Goal: Information Seeking & Learning: Learn about a topic

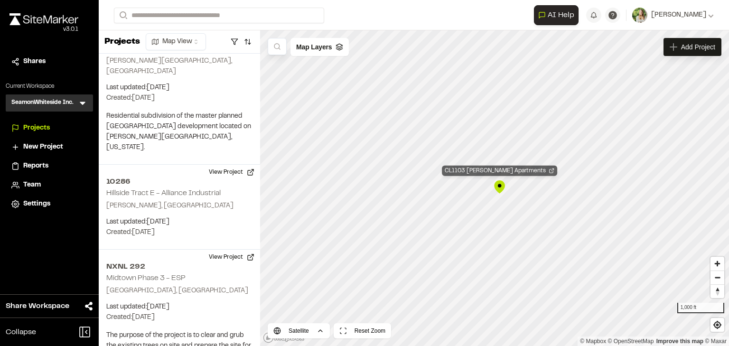
scroll to position [70689, 0]
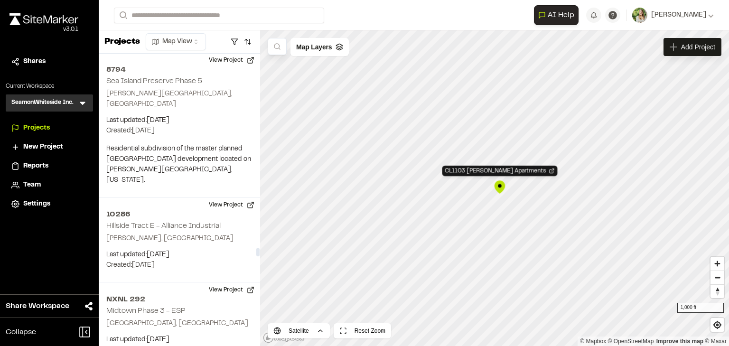
scroll to position [70575, 0]
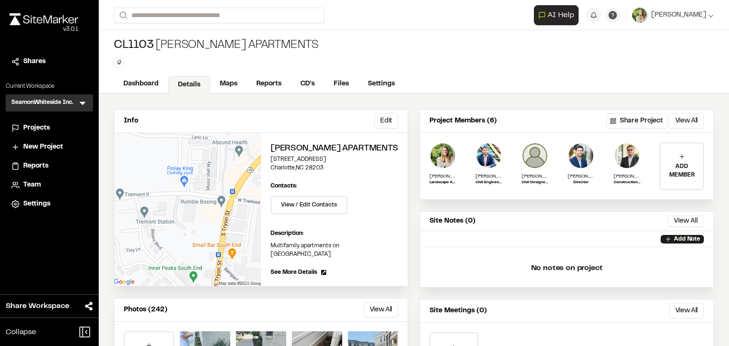
click at [374, 302] on button "View All" at bounding box center [381, 309] width 35 height 15
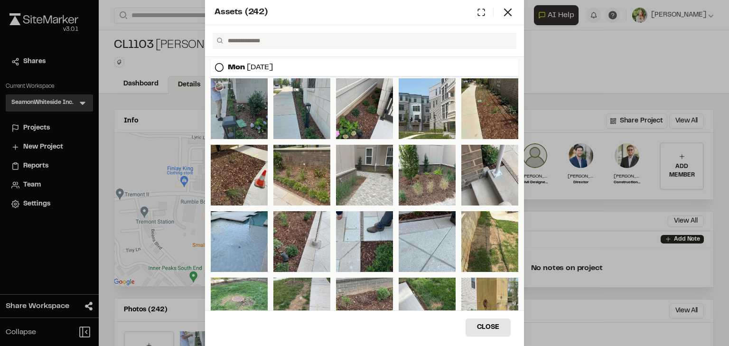
click at [248, 124] on div at bounding box center [239, 108] width 57 height 61
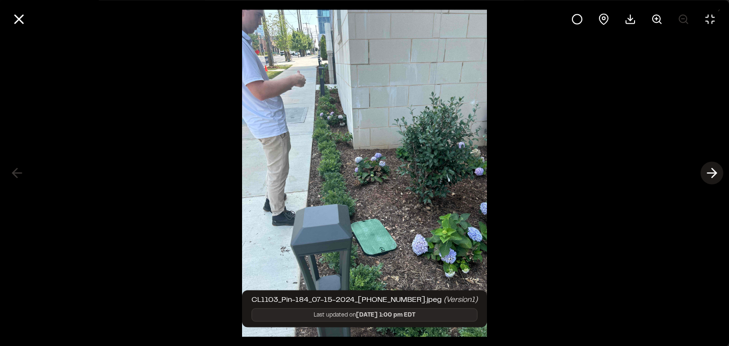
click at [716, 169] on icon at bounding box center [712, 173] width 15 height 16
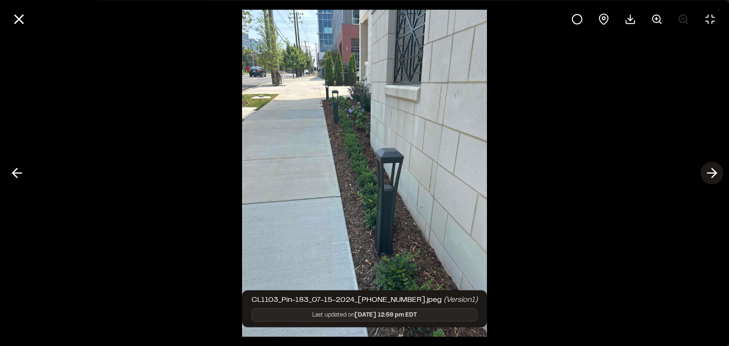
click at [712, 173] on line at bounding box center [712, 173] width 9 height 0
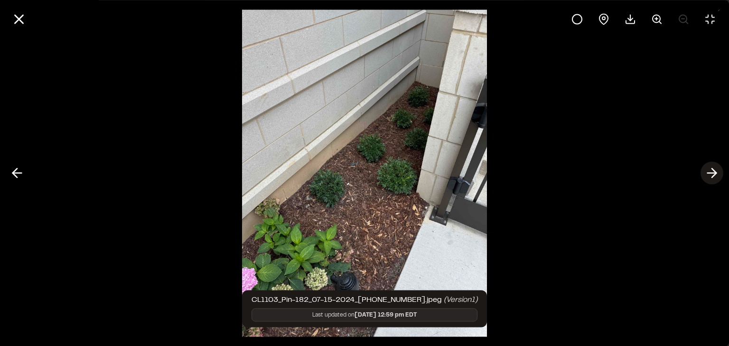
click at [713, 169] on polyline at bounding box center [714, 173] width 4 height 9
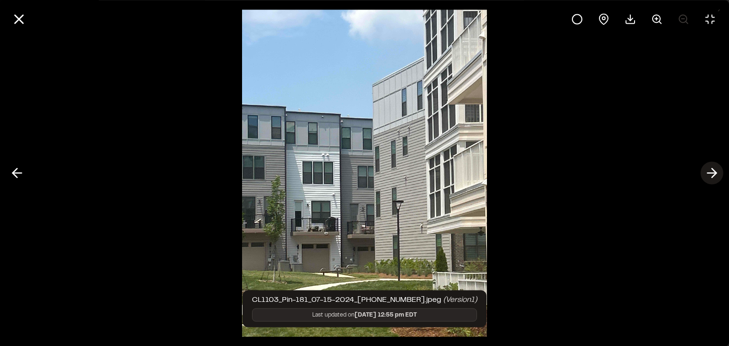
click at [712, 170] on polyline at bounding box center [714, 173] width 4 height 9
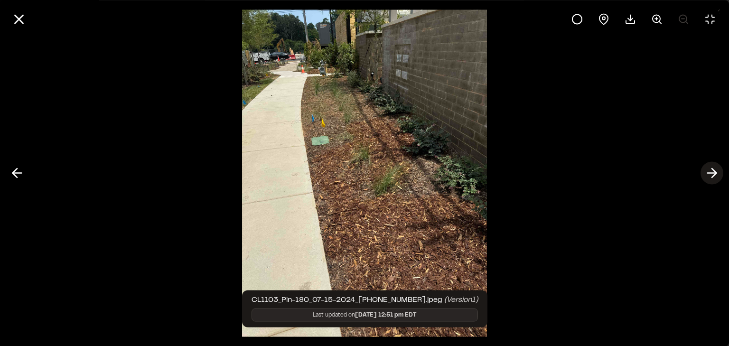
click at [712, 170] on polyline at bounding box center [714, 173] width 4 height 9
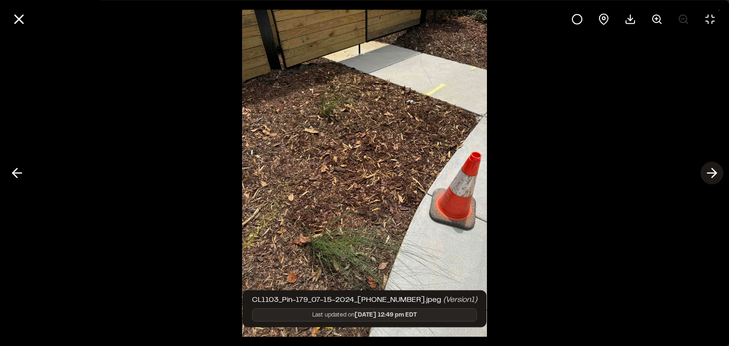
click at [712, 170] on polyline at bounding box center [714, 173] width 4 height 9
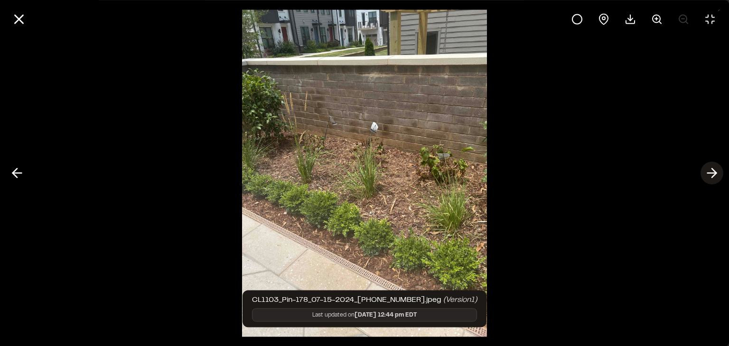
click at [712, 170] on polyline at bounding box center [714, 173] width 4 height 9
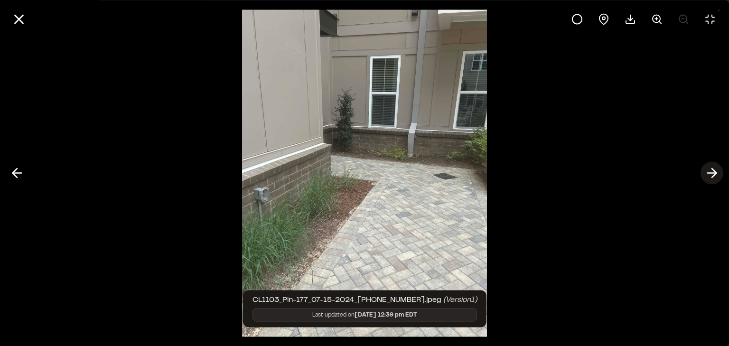
click at [712, 170] on polyline at bounding box center [714, 173] width 4 height 9
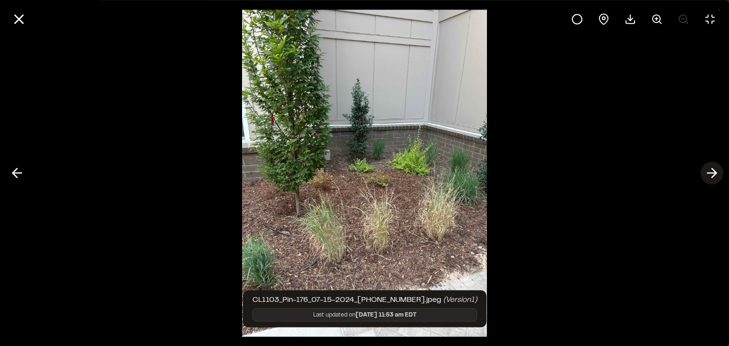
click at [712, 170] on polyline at bounding box center [714, 173] width 4 height 9
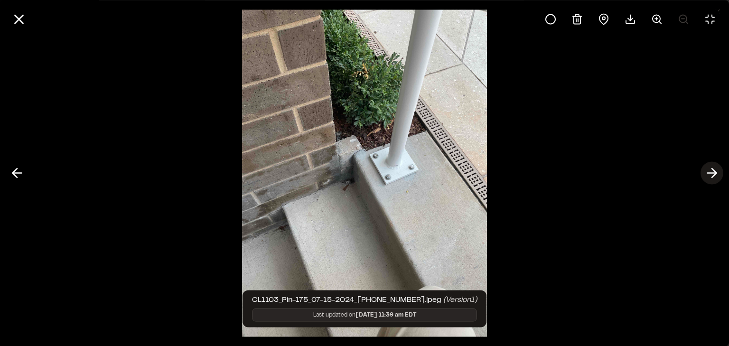
click at [712, 170] on polyline at bounding box center [714, 173] width 4 height 9
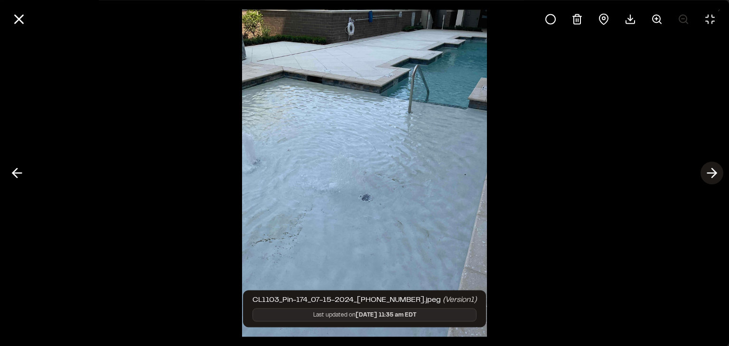
click at [712, 170] on polyline at bounding box center [714, 173] width 4 height 9
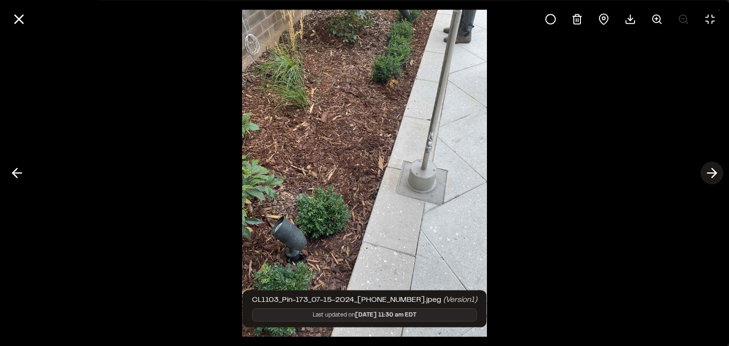
click at [712, 170] on polyline at bounding box center [714, 173] width 4 height 9
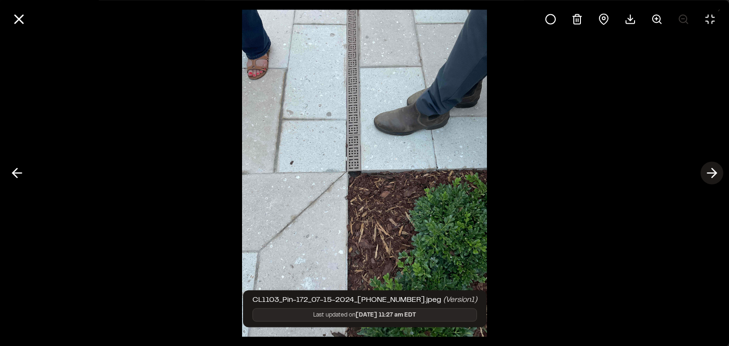
click at [712, 170] on polyline at bounding box center [714, 173] width 4 height 9
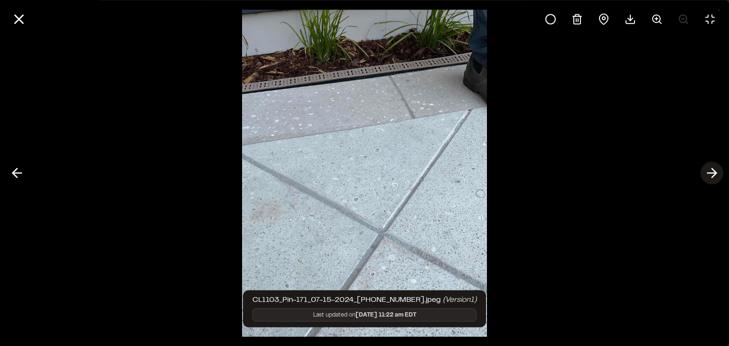
click at [712, 170] on polyline at bounding box center [714, 173] width 4 height 9
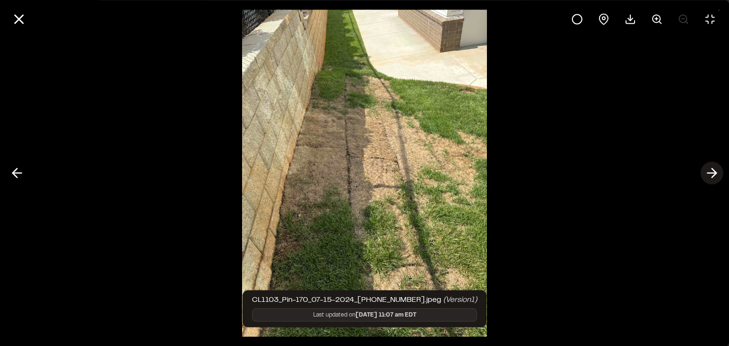
click at [712, 170] on polyline at bounding box center [714, 173] width 4 height 9
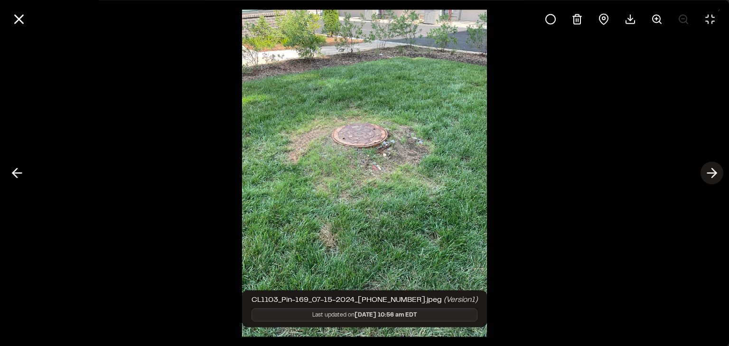
click at [712, 170] on polyline at bounding box center [714, 173] width 4 height 9
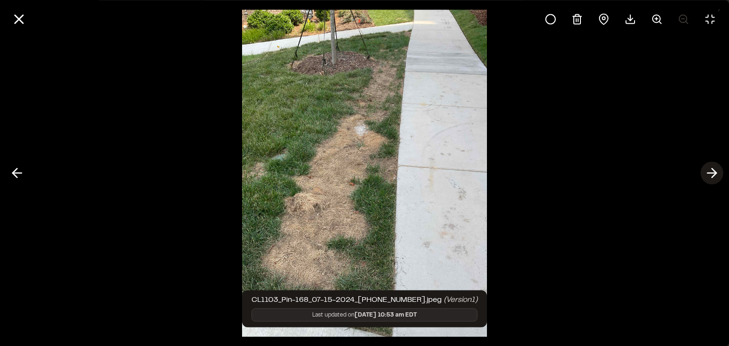
click at [716, 171] on icon at bounding box center [712, 173] width 15 height 16
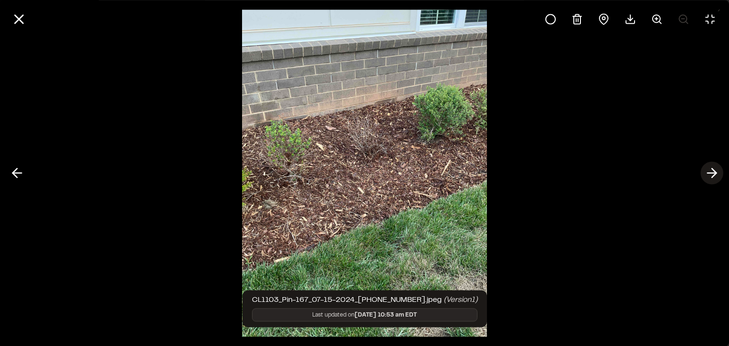
click at [714, 173] on line at bounding box center [712, 173] width 9 height 0
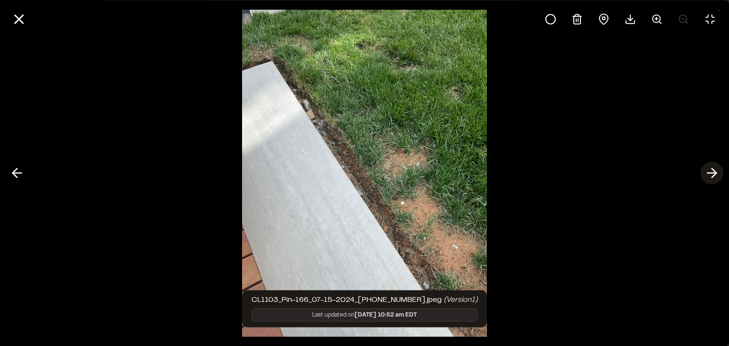
click at [714, 173] on line at bounding box center [712, 173] width 9 height 0
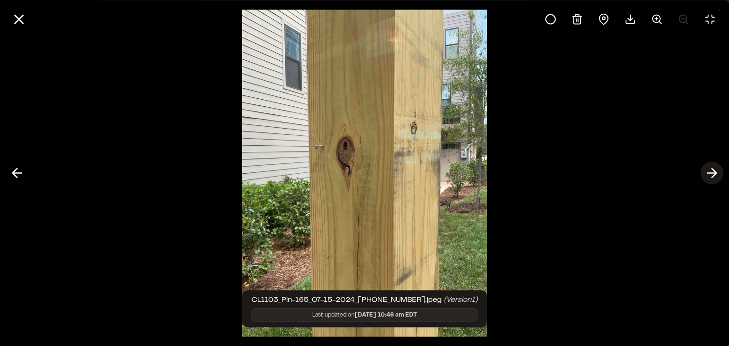
click at [714, 173] on line at bounding box center [712, 173] width 9 height 0
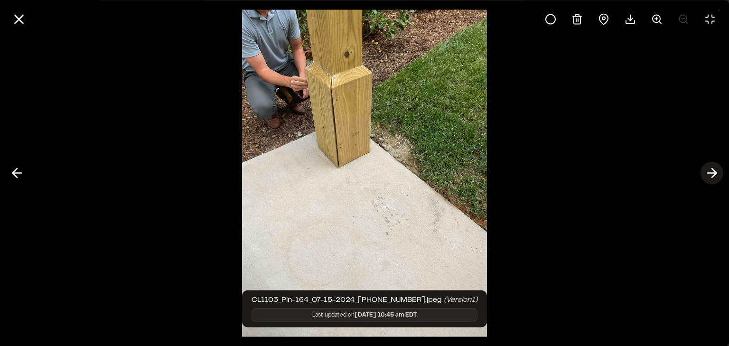
click at [714, 172] on icon at bounding box center [712, 173] width 15 height 16
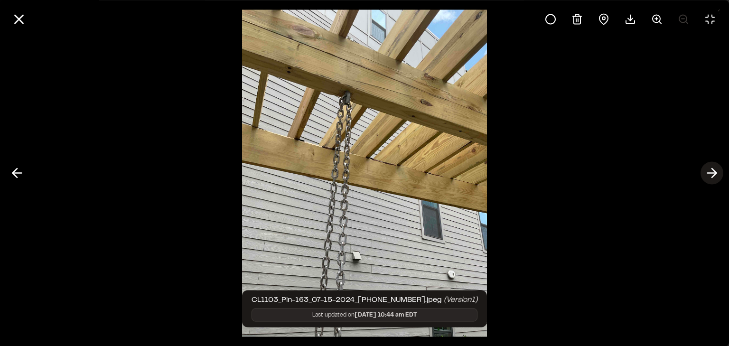
click at [714, 172] on icon at bounding box center [712, 173] width 15 height 16
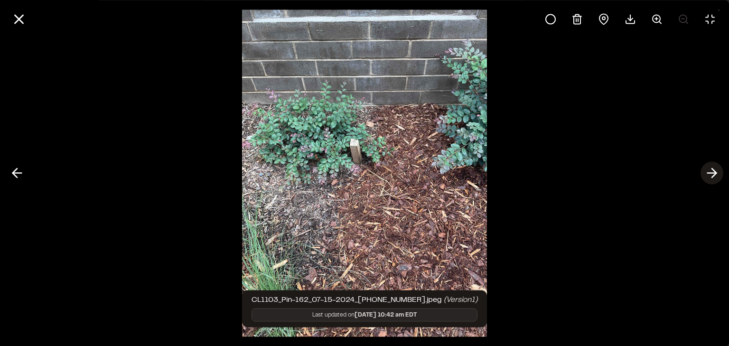
click at [714, 172] on icon at bounding box center [712, 173] width 15 height 16
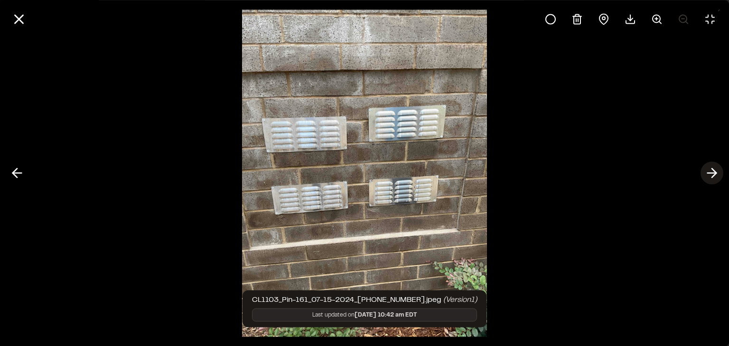
click at [714, 172] on icon at bounding box center [712, 173] width 15 height 16
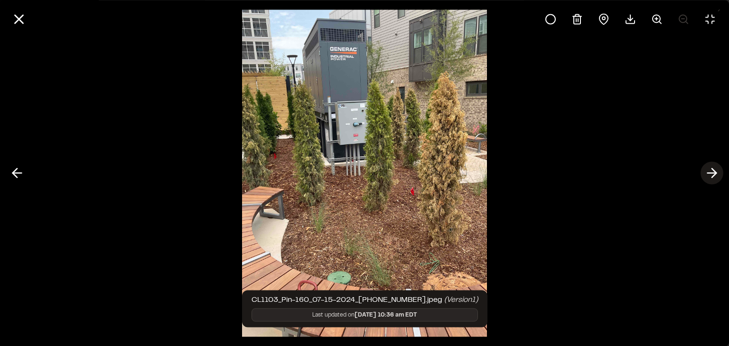
click at [714, 172] on icon at bounding box center [712, 173] width 15 height 16
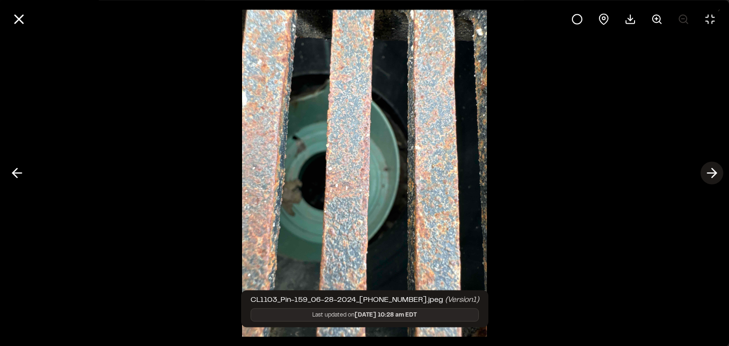
click at [714, 172] on icon at bounding box center [712, 173] width 15 height 16
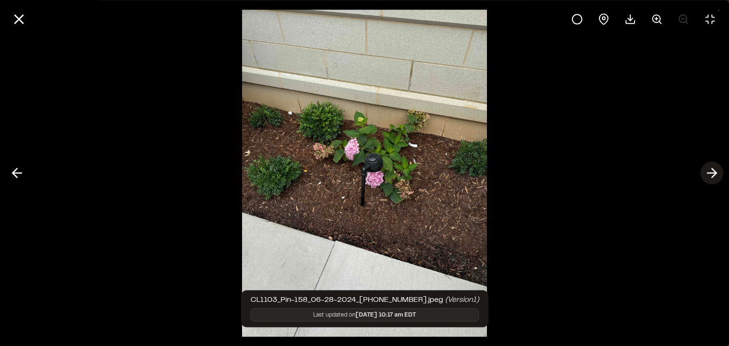
click at [714, 172] on icon at bounding box center [712, 173] width 15 height 16
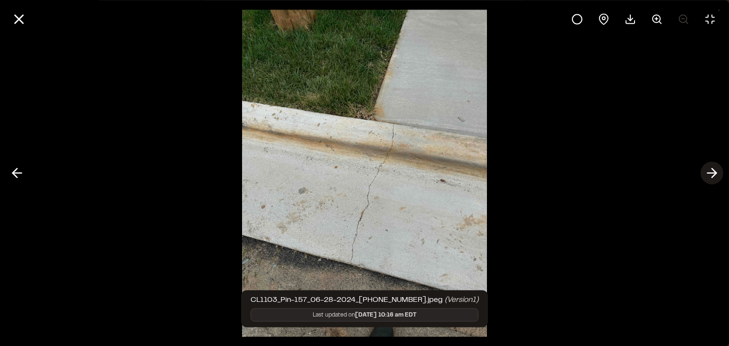
click at [714, 172] on icon at bounding box center [712, 173] width 15 height 16
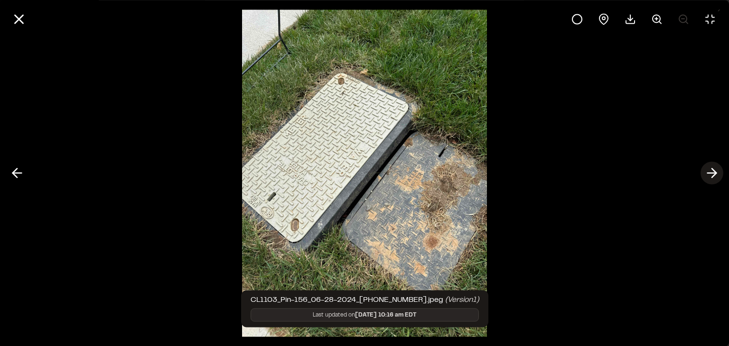
click at [714, 172] on icon at bounding box center [712, 173] width 15 height 16
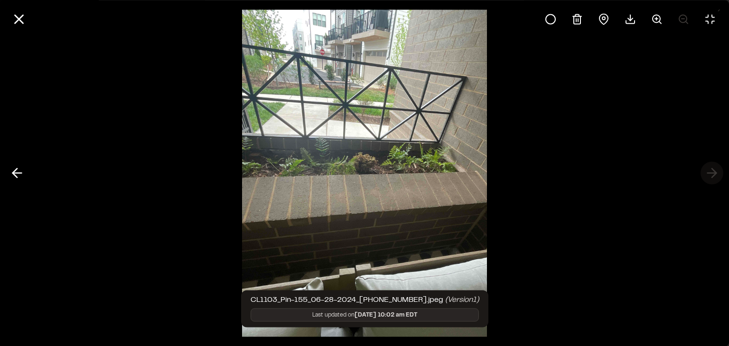
click at [714, 172] on div at bounding box center [364, 173] width 729 height 346
click at [21, 16] on icon at bounding box center [19, 19] width 16 height 16
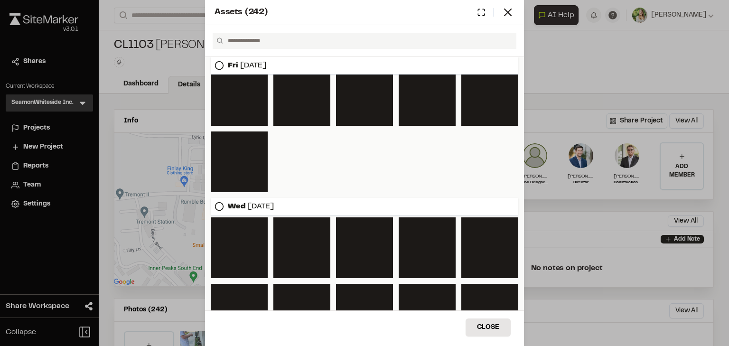
scroll to position [660, 0]
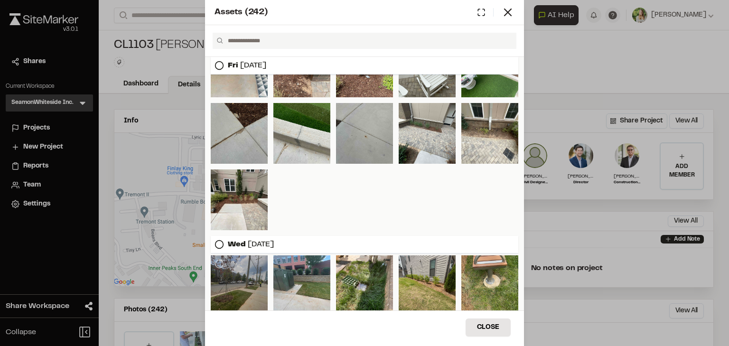
click at [249, 279] on div at bounding box center [239, 285] width 57 height 61
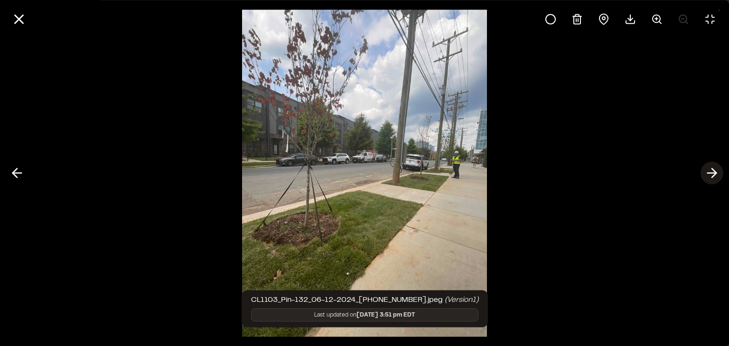
click at [710, 173] on line at bounding box center [712, 173] width 9 height 0
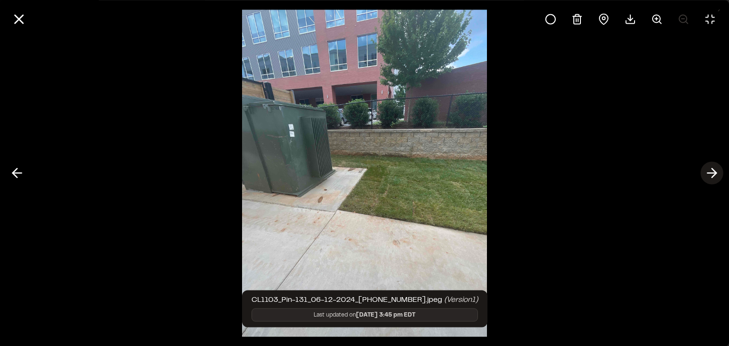
click at [710, 173] on line at bounding box center [712, 173] width 9 height 0
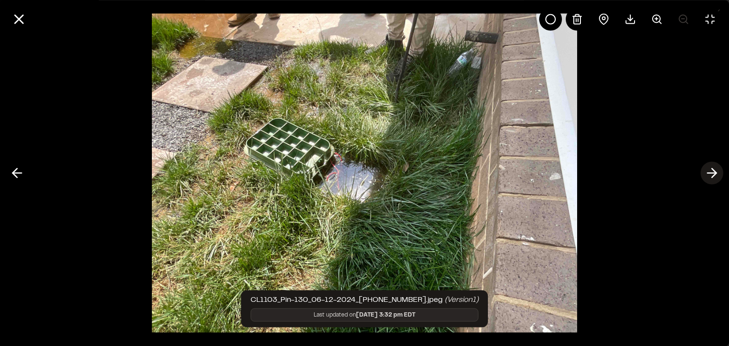
click at [710, 173] on line at bounding box center [712, 173] width 9 height 0
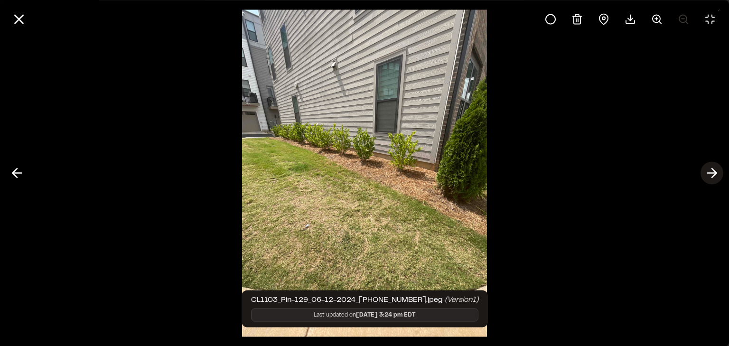
click at [710, 173] on line at bounding box center [712, 173] width 9 height 0
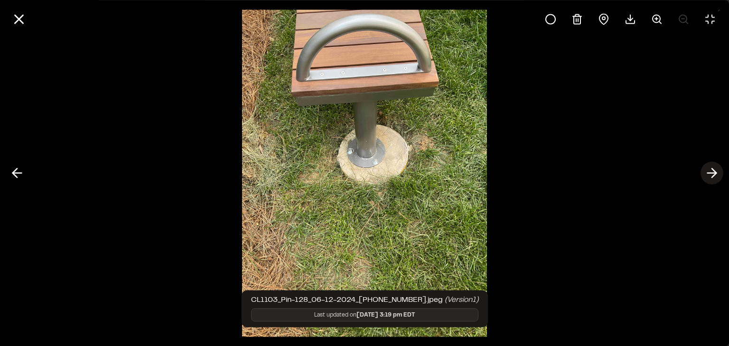
click at [710, 175] on icon at bounding box center [712, 173] width 15 height 16
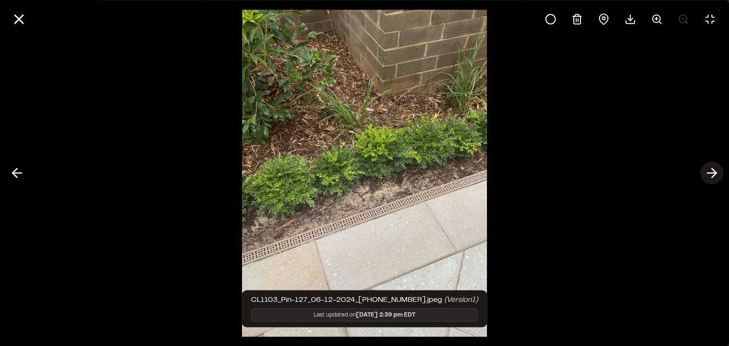
click at [710, 175] on icon at bounding box center [712, 173] width 15 height 16
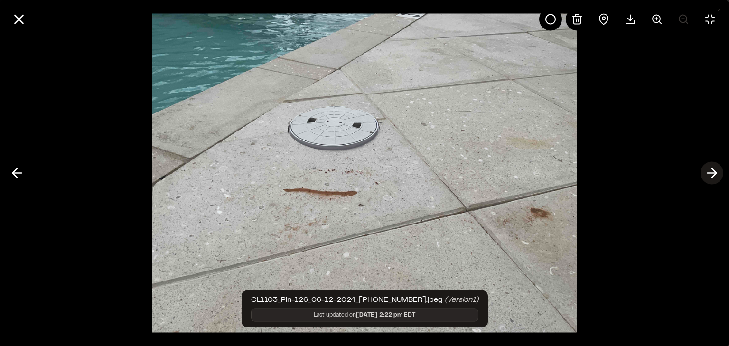
click at [706, 178] on icon at bounding box center [712, 173] width 15 height 16
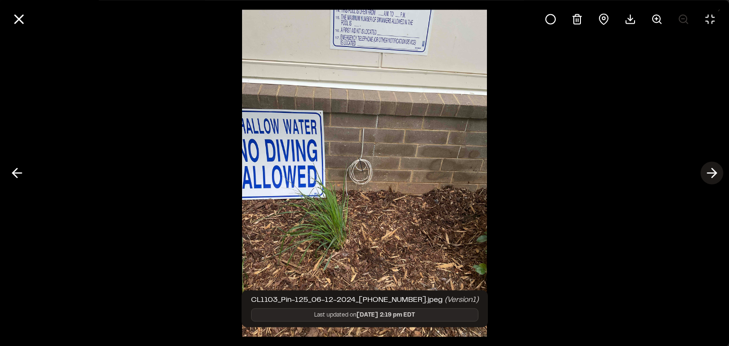
click at [710, 173] on line at bounding box center [712, 173] width 9 height 0
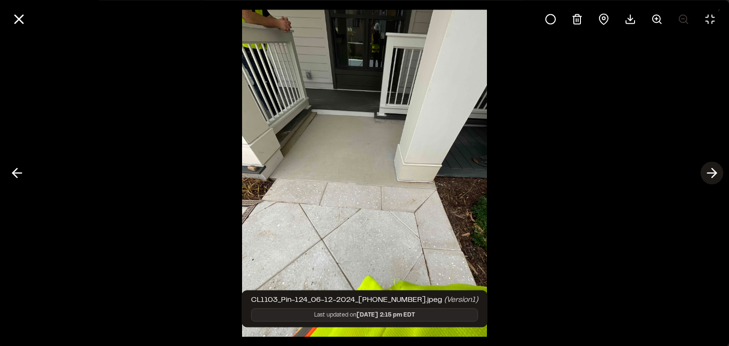
click at [708, 173] on line at bounding box center [712, 173] width 9 height 0
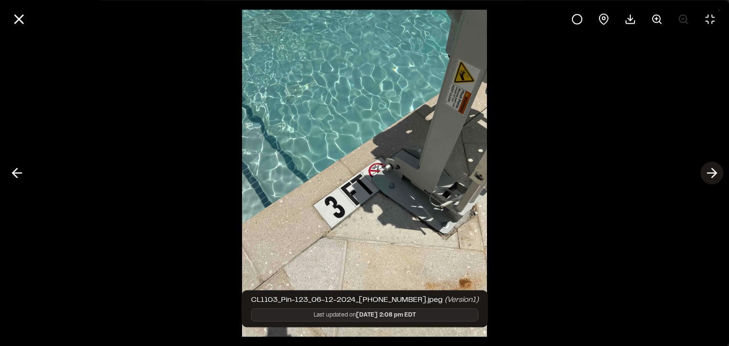
click at [708, 173] on line at bounding box center [712, 173] width 9 height 0
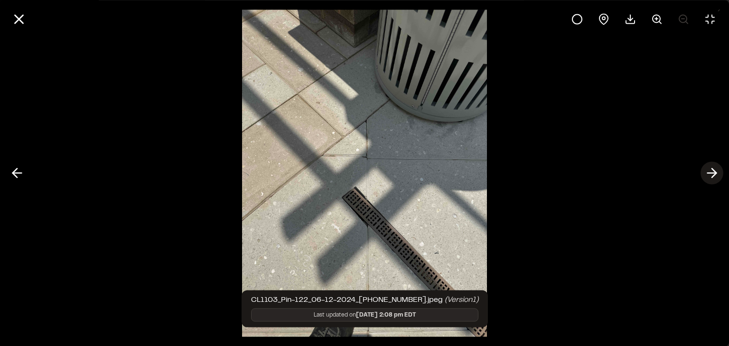
click at [708, 173] on line at bounding box center [712, 173] width 9 height 0
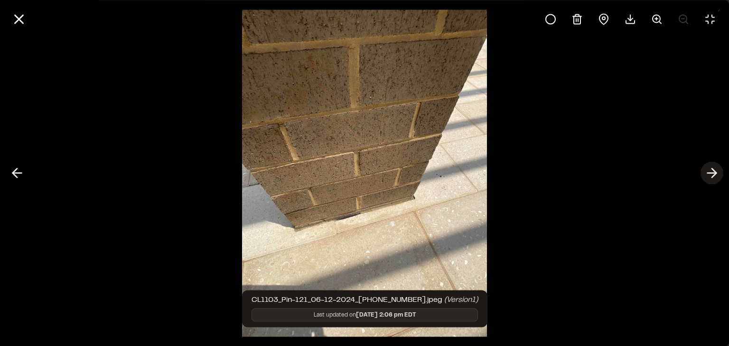
click at [708, 173] on line at bounding box center [712, 173] width 9 height 0
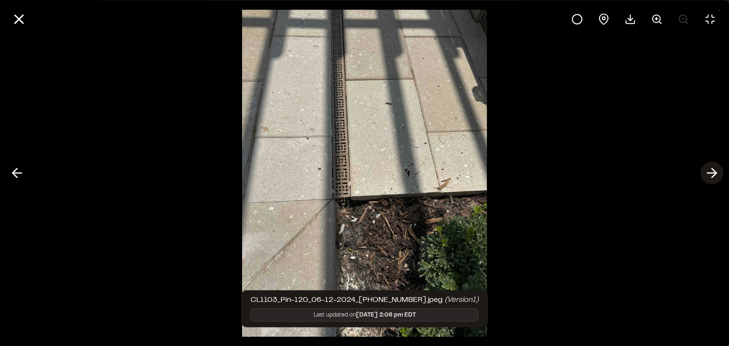
click at [708, 173] on line at bounding box center [712, 173] width 9 height 0
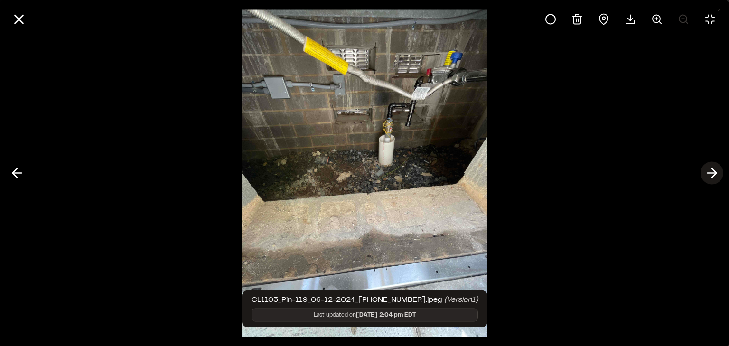
click at [708, 173] on line at bounding box center [712, 173] width 9 height 0
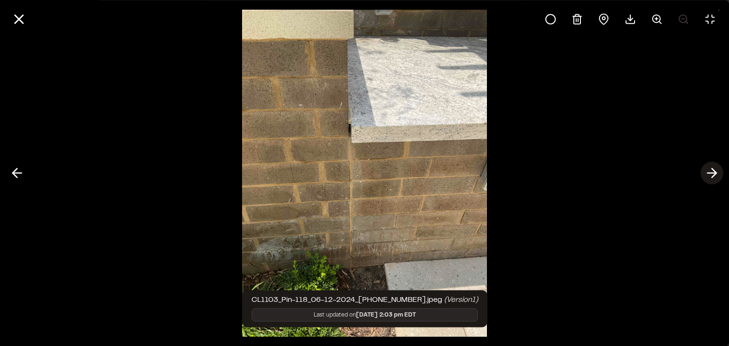
click at [708, 173] on line at bounding box center [712, 173] width 9 height 0
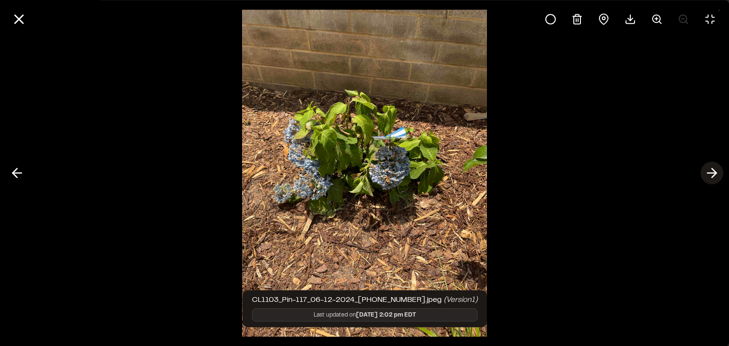
click at [708, 173] on line at bounding box center [712, 173] width 9 height 0
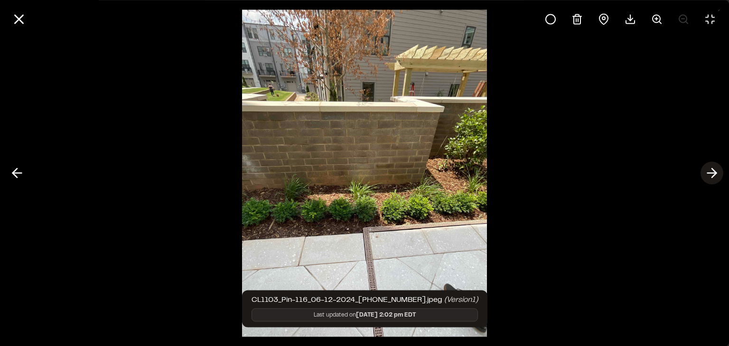
click at [708, 173] on line at bounding box center [712, 173] width 9 height 0
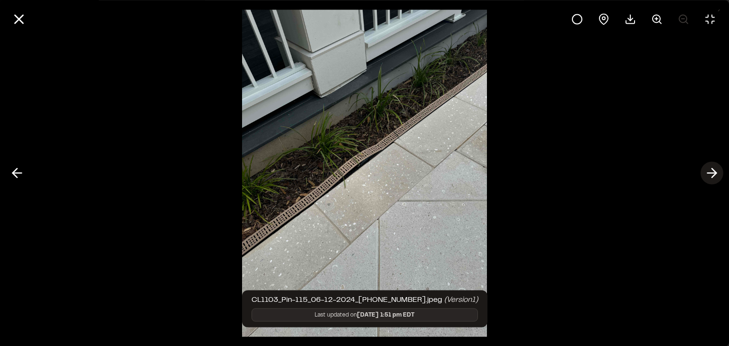
click at [708, 173] on line at bounding box center [712, 173] width 9 height 0
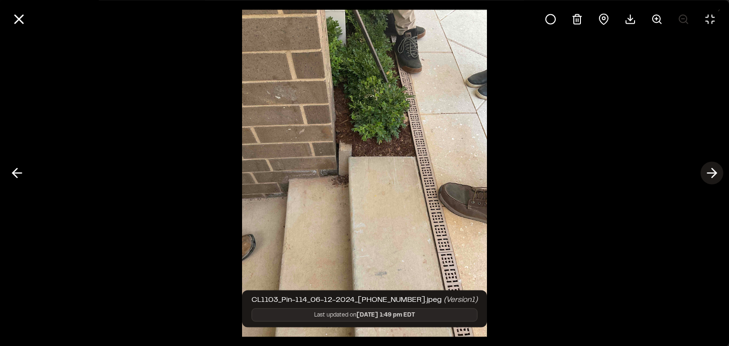
click at [708, 173] on line at bounding box center [712, 173] width 9 height 0
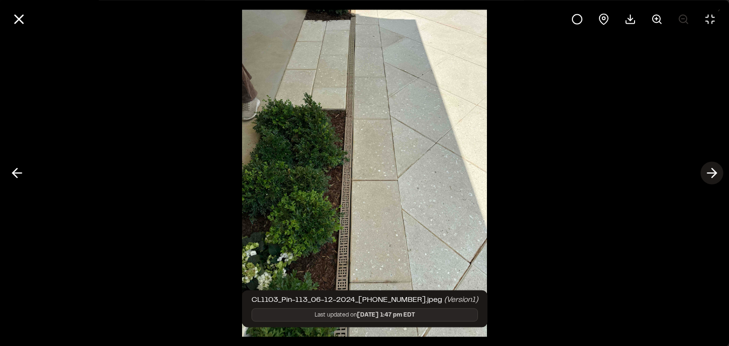
click at [708, 173] on line at bounding box center [712, 173] width 9 height 0
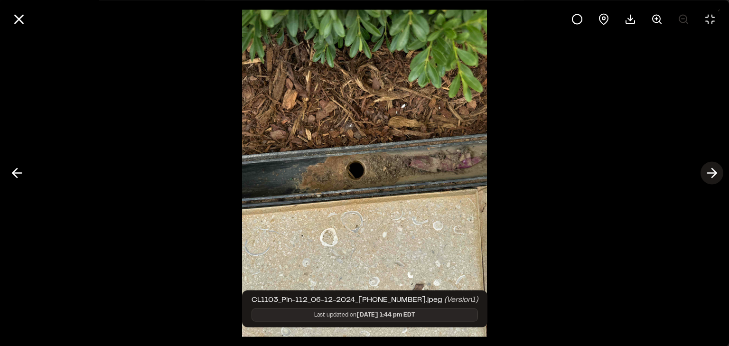
click at [708, 173] on line at bounding box center [712, 173] width 9 height 0
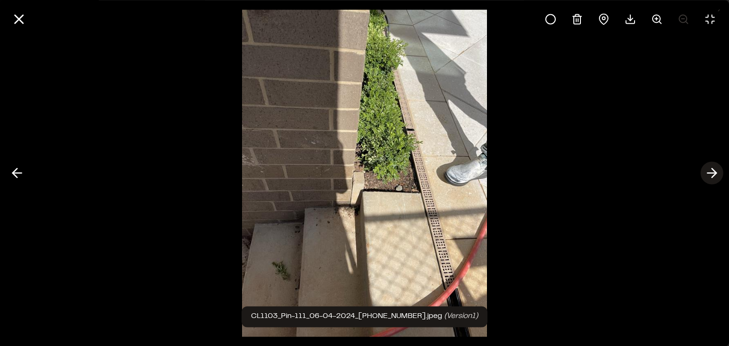
click at [708, 173] on line at bounding box center [712, 173] width 9 height 0
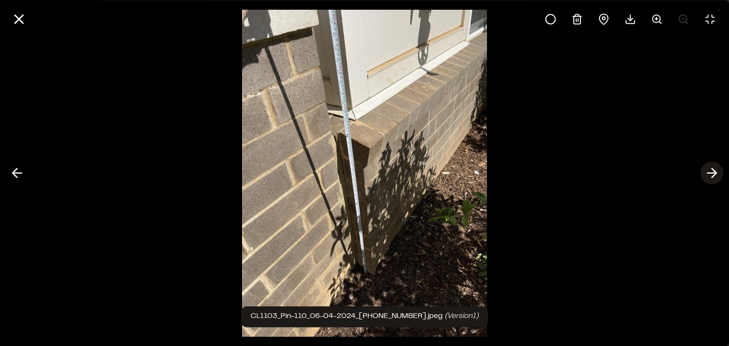
click at [708, 173] on line at bounding box center [712, 173] width 9 height 0
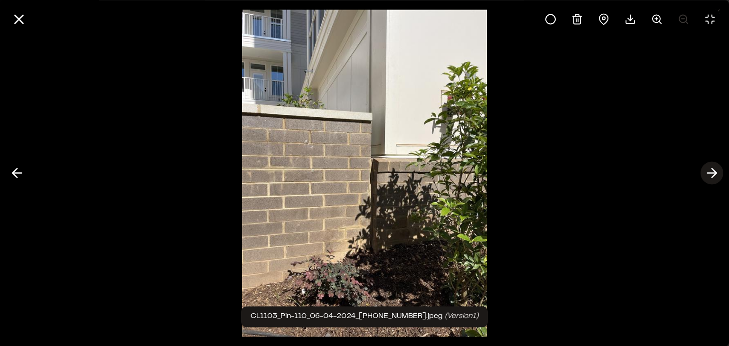
click at [708, 173] on line at bounding box center [712, 173] width 9 height 0
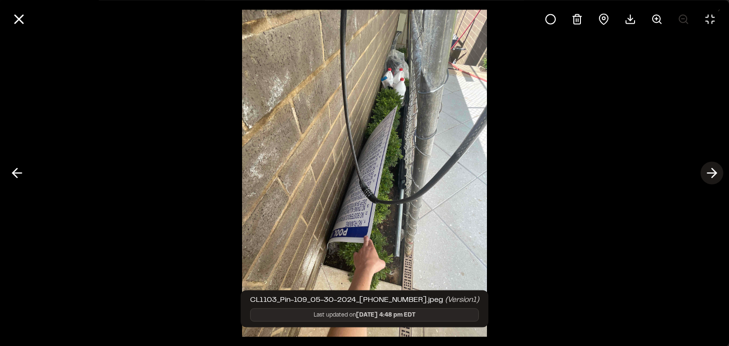
click at [708, 173] on line at bounding box center [712, 173] width 9 height 0
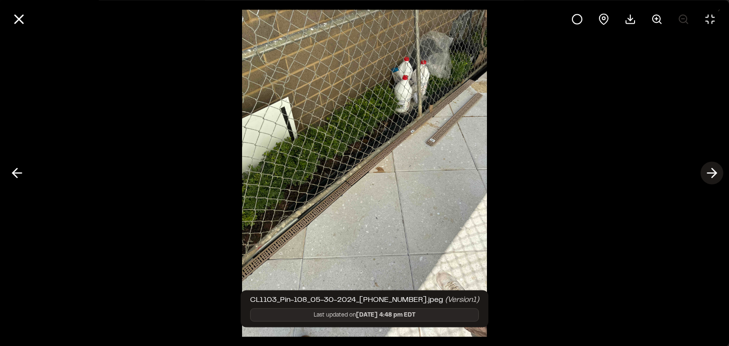
click at [708, 173] on line at bounding box center [712, 173] width 9 height 0
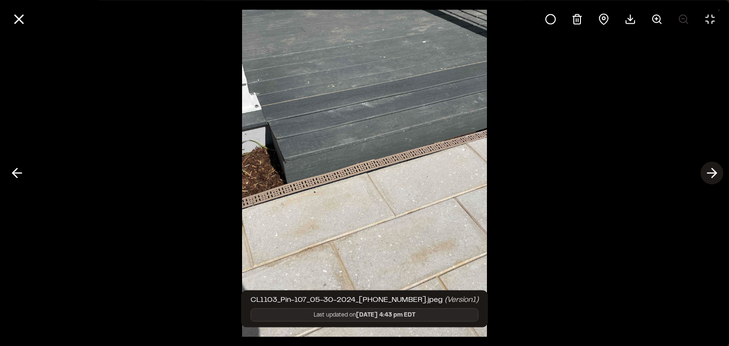
click at [708, 173] on line at bounding box center [712, 173] width 9 height 0
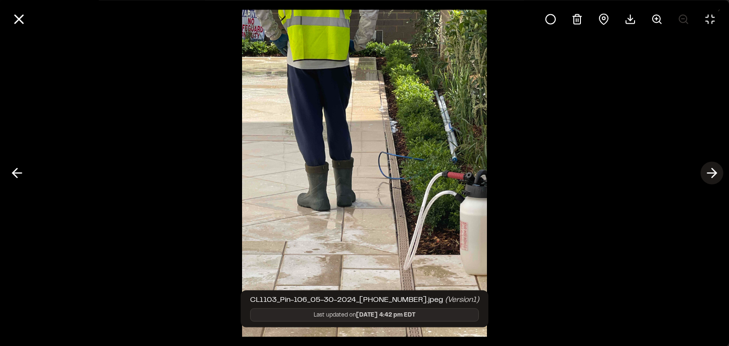
click at [708, 173] on line at bounding box center [712, 173] width 9 height 0
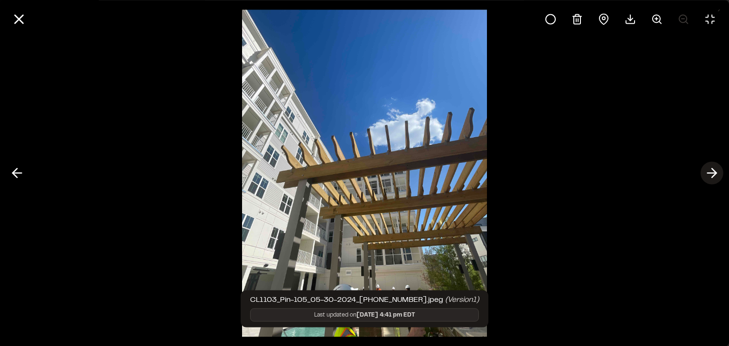
click at [708, 173] on line at bounding box center [712, 173] width 9 height 0
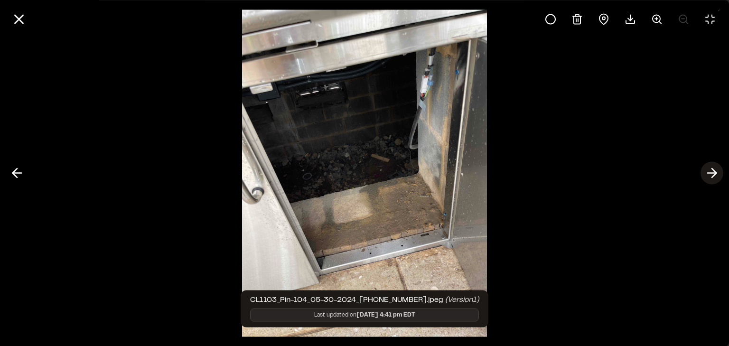
click at [708, 173] on line at bounding box center [712, 173] width 9 height 0
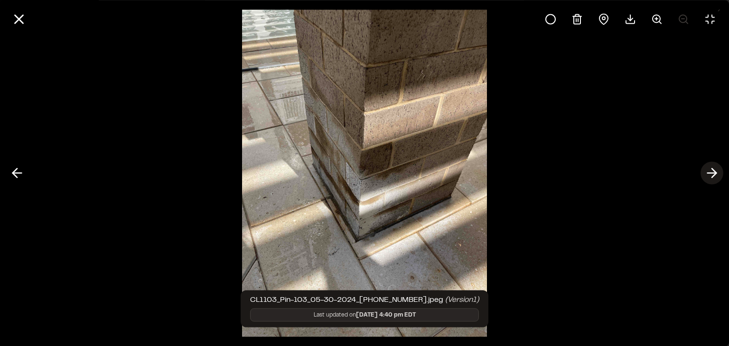
click at [708, 173] on line at bounding box center [712, 173] width 9 height 0
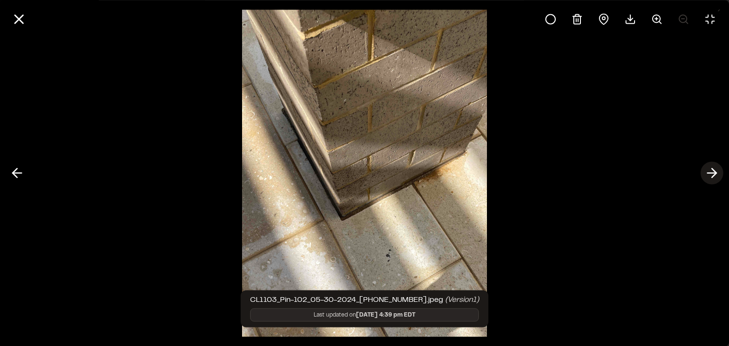
click at [708, 173] on line at bounding box center [712, 173] width 9 height 0
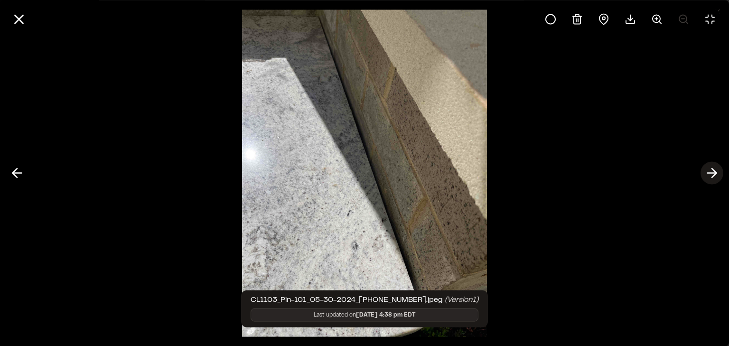
click at [708, 173] on line at bounding box center [712, 173] width 9 height 0
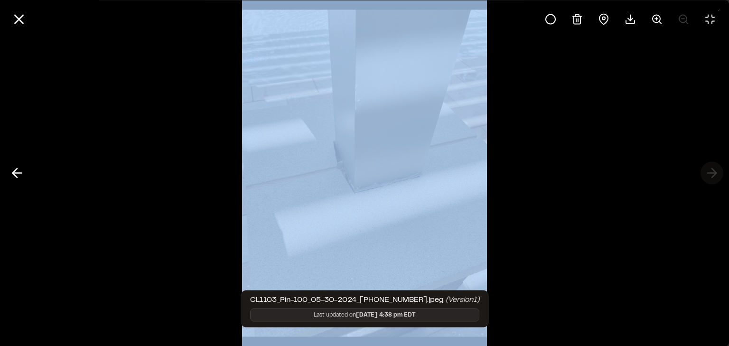
click at [707, 173] on div at bounding box center [364, 173] width 729 height 346
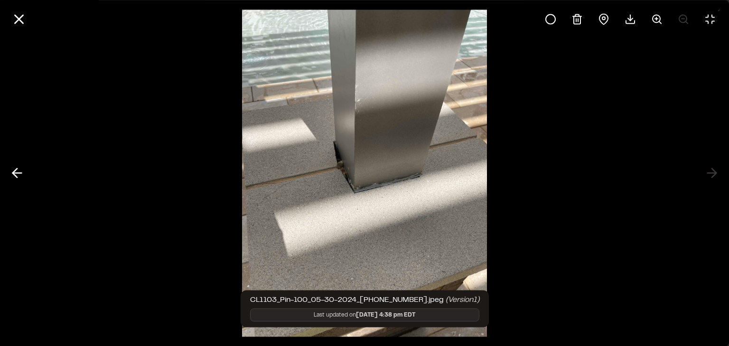
click at [711, 173] on div at bounding box center [364, 173] width 729 height 346
click at [18, 22] on icon at bounding box center [19, 19] width 16 height 16
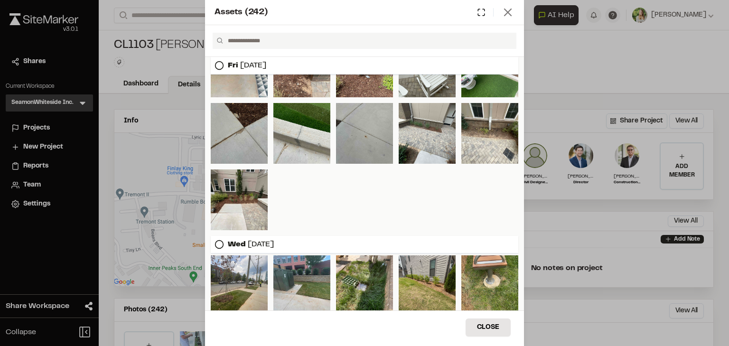
click at [510, 9] on icon at bounding box center [507, 12] width 13 height 13
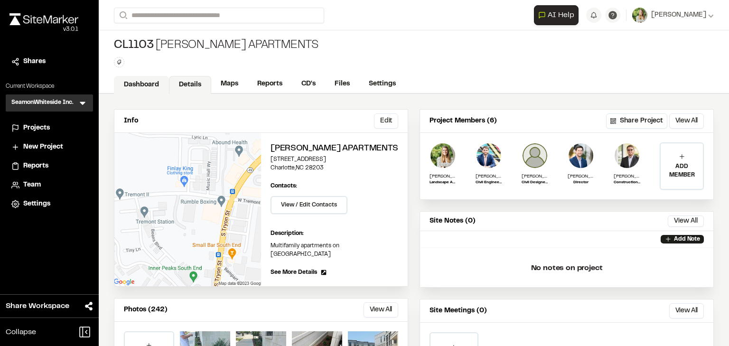
click at [150, 83] on link "Dashboard" at bounding box center [141, 85] width 55 height 18
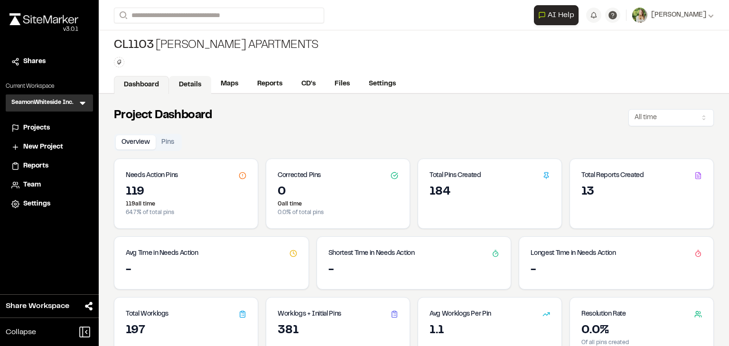
click at [184, 82] on link "Details" at bounding box center [190, 85] width 42 height 18
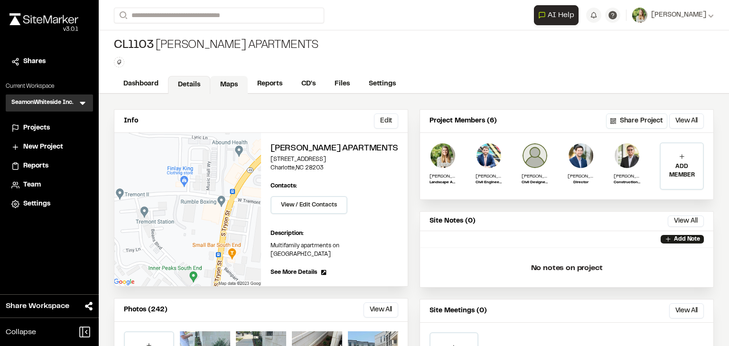
click at [216, 85] on link "Maps" at bounding box center [229, 85] width 38 height 18
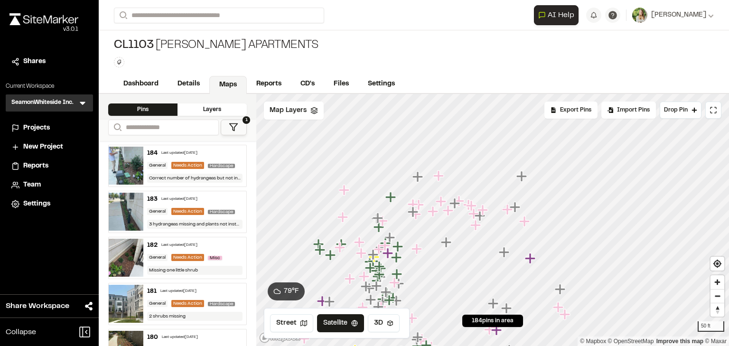
click at [506, 256] on icon "Map marker" at bounding box center [505, 252] width 12 height 12
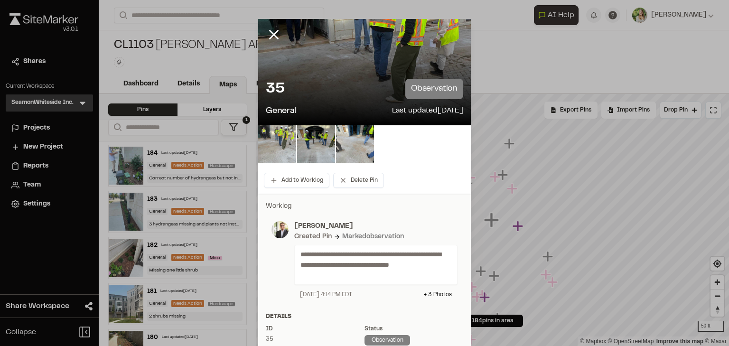
click at [276, 148] on img at bounding box center [277, 144] width 38 height 38
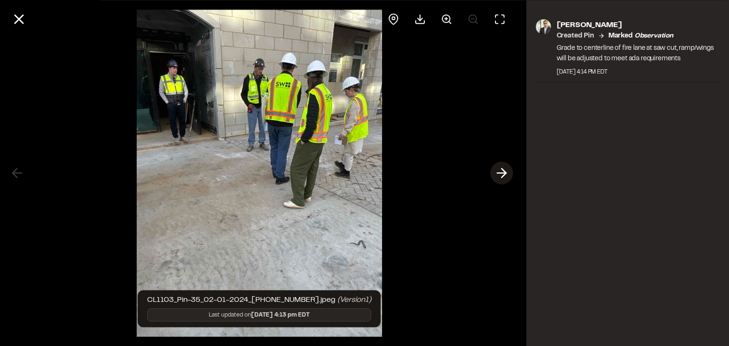
click at [492, 171] on button at bounding box center [502, 173] width 23 height 23
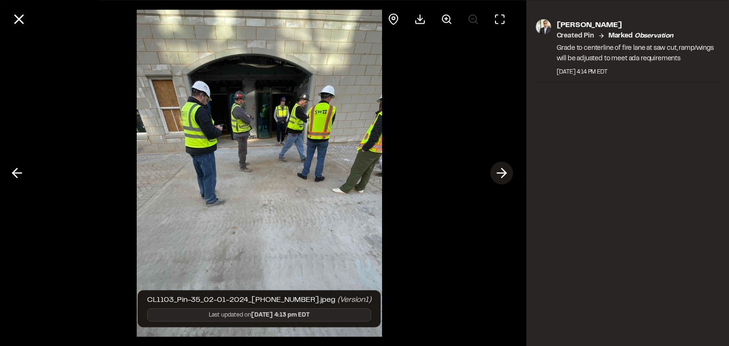
click at [503, 173] on line at bounding box center [501, 173] width 9 height 0
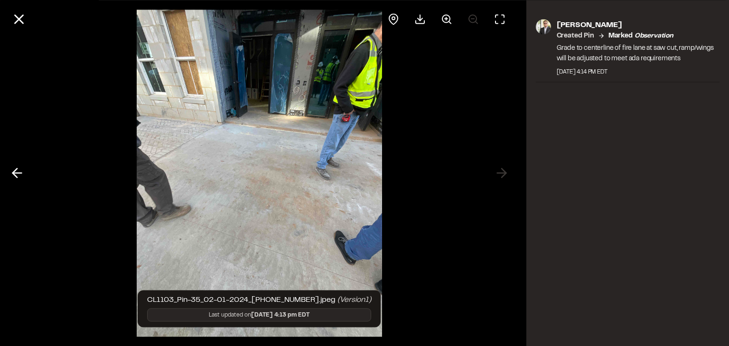
click at [502, 173] on div at bounding box center [259, 173] width 519 height 346
click at [25, 20] on icon at bounding box center [19, 19] width 16 height 16
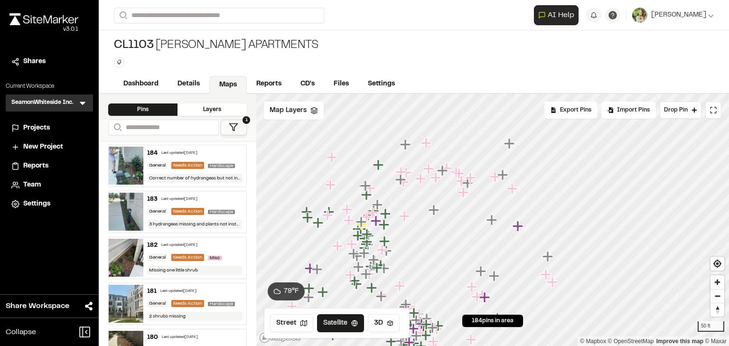
click at [511, 189] on icon "Map marker" at bounding box center [512, 188] width 10 height 10
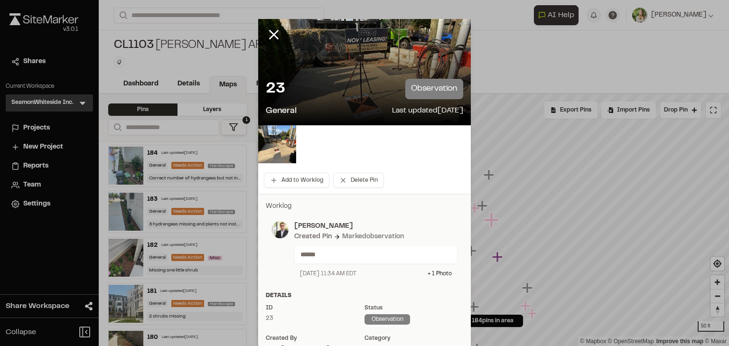
click at [344, 83] on div "23 observation" at bounding box center [365, 89] width 198 height 20
click at [281, 151] on img at bounding box center [277, 144] width 38 height 38
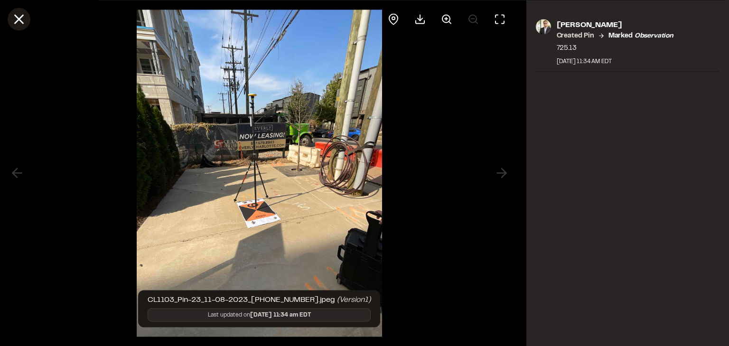
click at [25, 20] on icon at bounding box center [19, 19] width 16 height 16
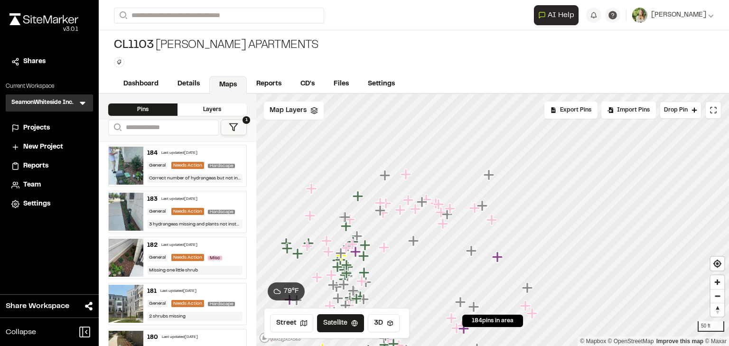
click at [474, 210] on icon "Map marker" at bounding box center [475, 208] width 10 height 10
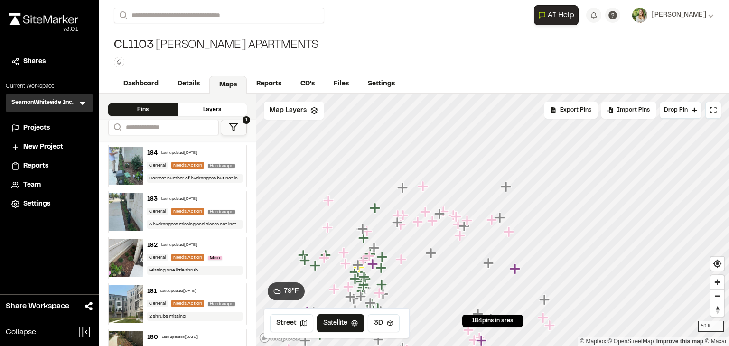
click at [507, 234] on icon "Map marker" at bounding box center [510, 232] width 12 height 12
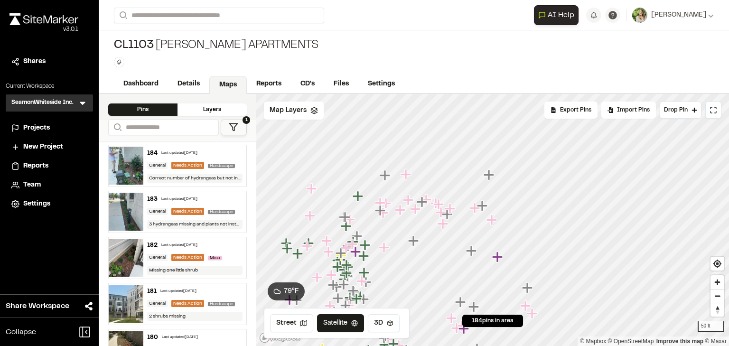
click at [473, 253] on icon "Map marker" at bounding box center [472, 251] width 12 height 12
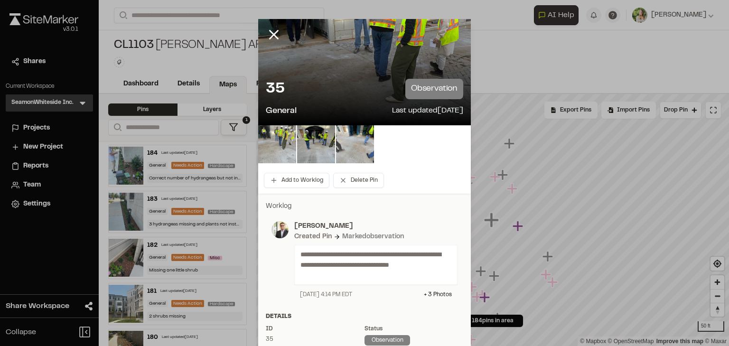
click at [282, 145] on img at bounding box center [277, 144] width 38 height 38
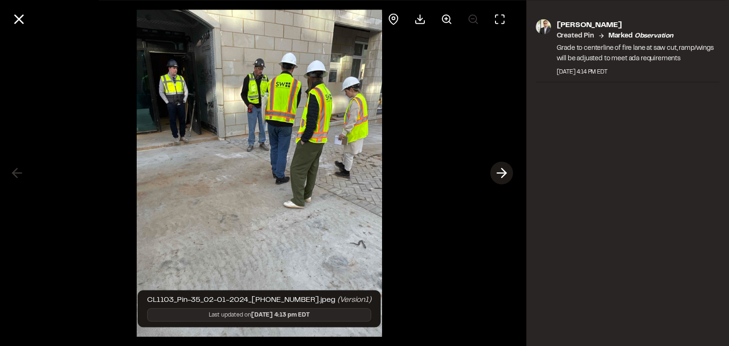
click at [494, 172] on icon at bounding box center [501, 173] width 15 height 16
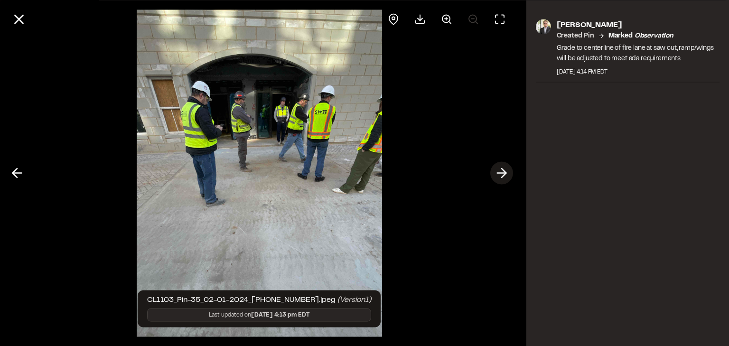
click at [498, 173] on line at bounding box center [501, 173] width 9 height 0
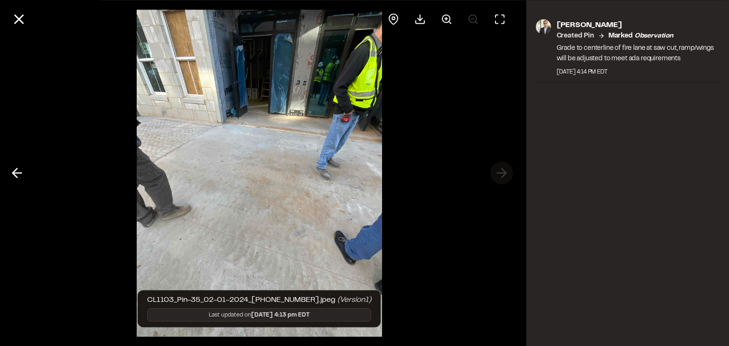
click at [498, 173] on div at bounding box center [259, 173] width 519 height 346
click at [12, 22] on icon at bounding box center [19, 19] width 16 height 16
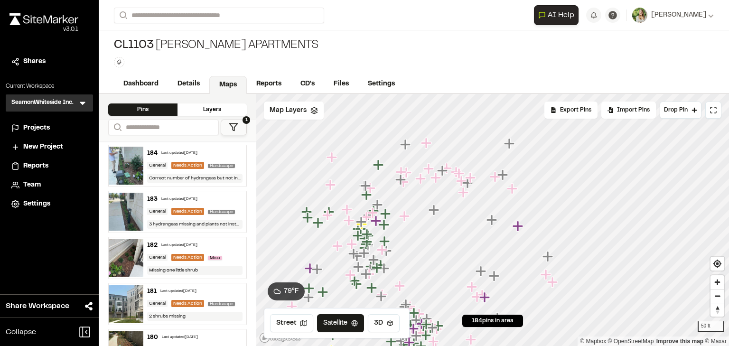
click at [498, 277] on icon "Map marker" at bounding box center [494, 276] width 10 height 10
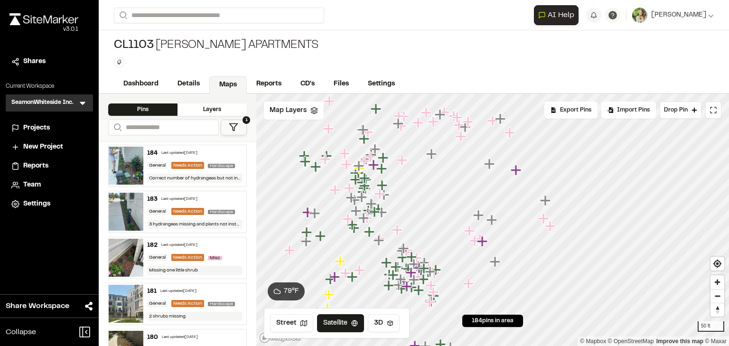
click at [472, 229] on icon "Map marker" at bounding box center [470, 231] width 12 height 12
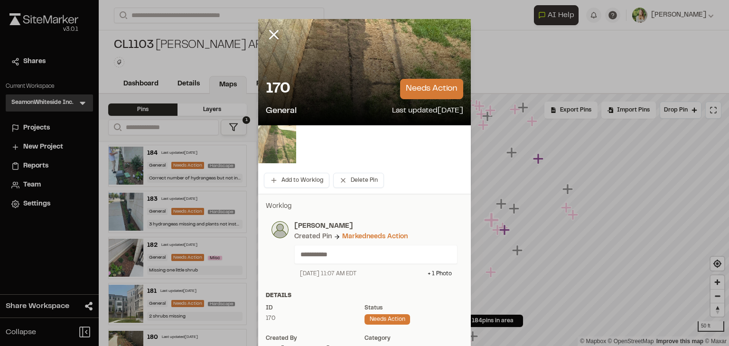
click at [275, 149] on img at bounding box center [277, 144] width 38 height 38
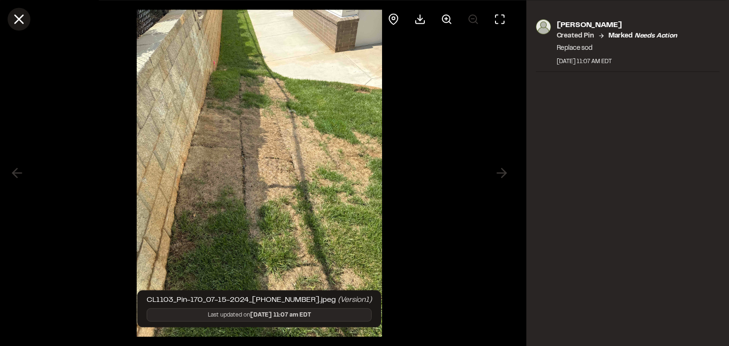
click at [25, 21] on icon at bounding box center [19, 19] width 16 height 16
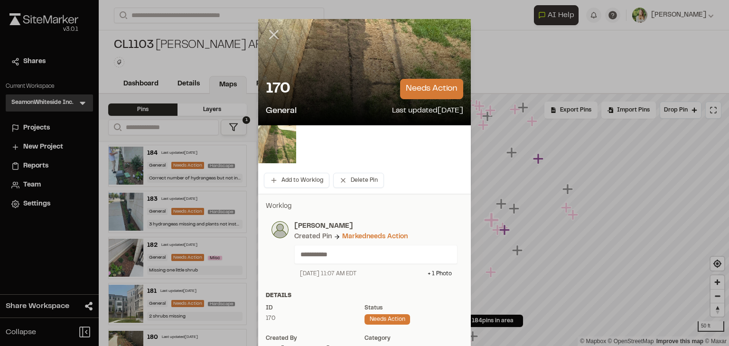
click at [267, 34] on icon at bounding box center [274, 35] width 16 height 16
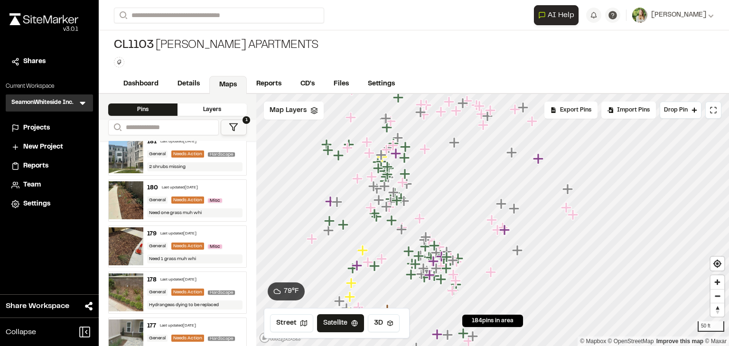
scroll to position [152, 0]
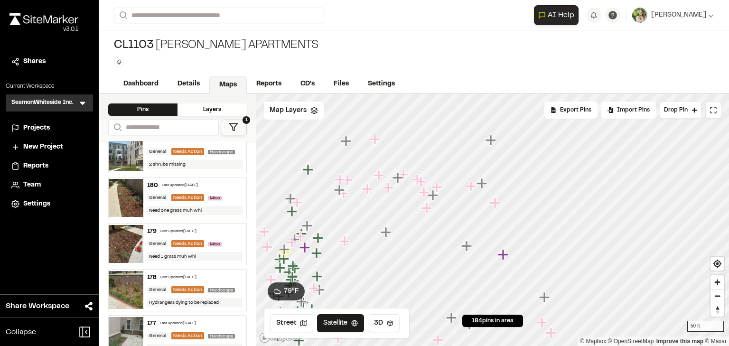
click at [426, 211] on icon "Map marker" at bounding box center [427, 208] width 10 height 10
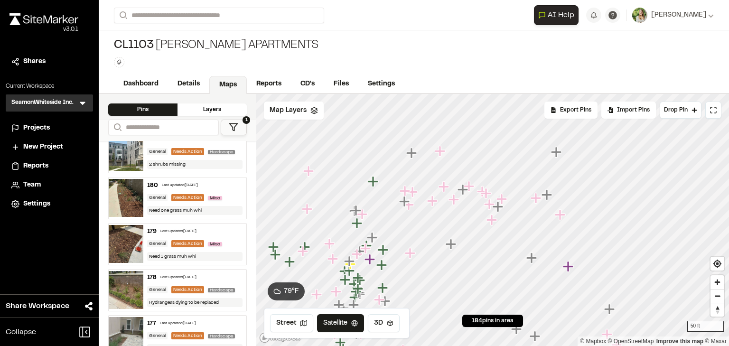
click at [500, 208] on icon "Map marker" at bounding box center [498, 206] width 10 height 10
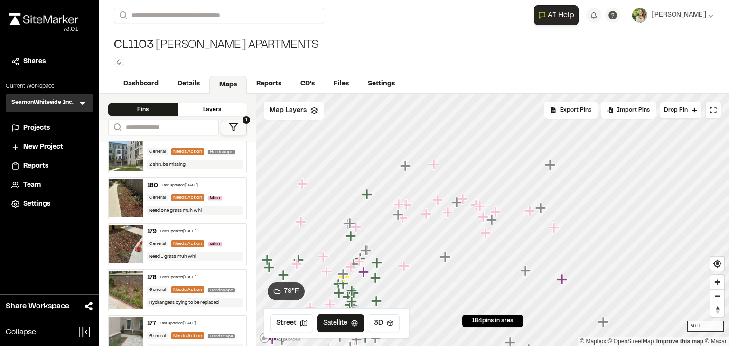
click at [497, 211] on icon "Map marker" at bounding box center [496, 212] width 10 height 10
